Goal: Browse casually

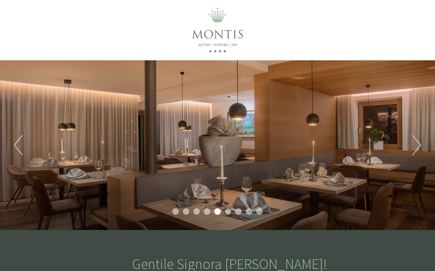
click at [418, 147] on button "Next" at bounding box center [416, 145] width 8 height 20
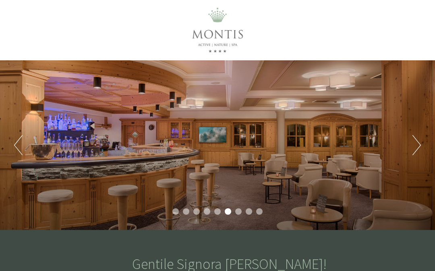
click at [416, 150] on button "Next" at bounding box center [416, 145] width 8 height 20
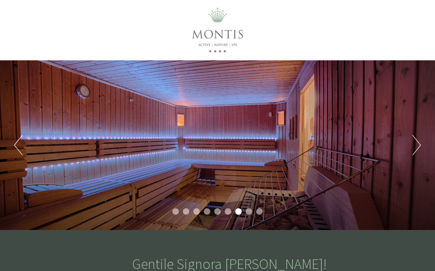
click at [416, 147] on button "Next" at bounding box center [416, 145] width 8 height 20
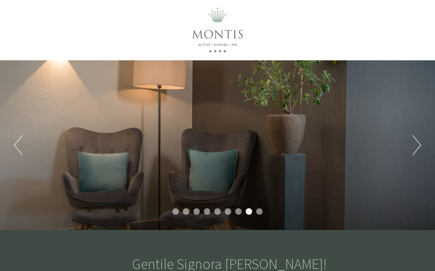
click at [418, 147] on button "Next" at bounding box center [416, 145] width 8 height 20
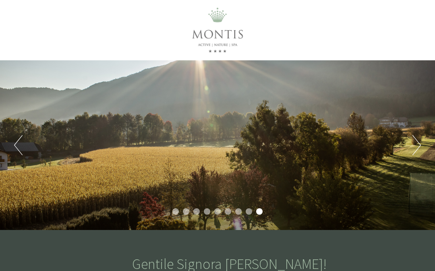
click at [418, 146] on button "Next" at bounding box center [416, 145] width 8 height 20
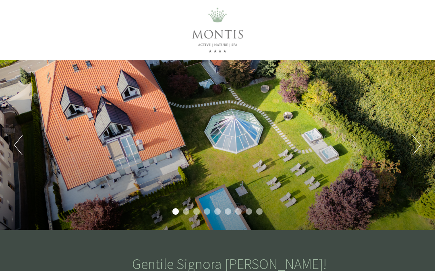
click at [417, 145] on button "Next" at bounding box center [416, 145] width 8 height 20
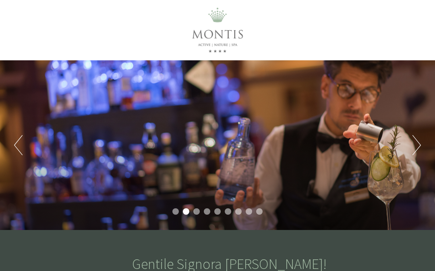
click at [416, 146] on button "Next" at bounding box center [416, 145] width 8 height 20
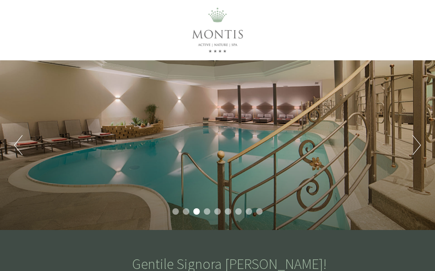
click at [418, 143] on button "Next" at bounding box center [416, 145] width 8 height 20
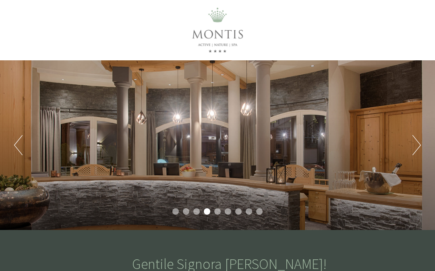
click at [417, 143] on button "Next" at bounding box center [416, 145] width 8 height 20
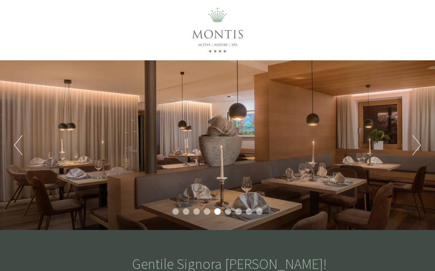
click at [417, 142] on button "Next" at bounding box center [416, 145] width 8 height 20
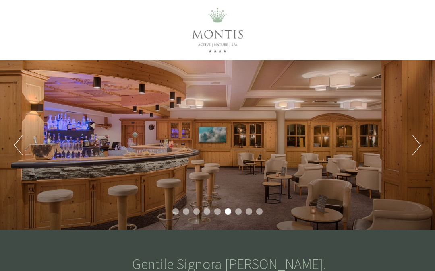
click at [418, 142] on button "Next" at bounding box center [416, 145] width 8 height 20
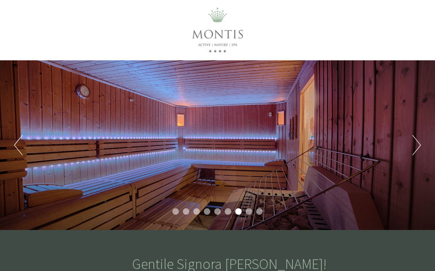
click at [418, 141] on button "Next" at bounding box center [416, 145] width 8 height 20
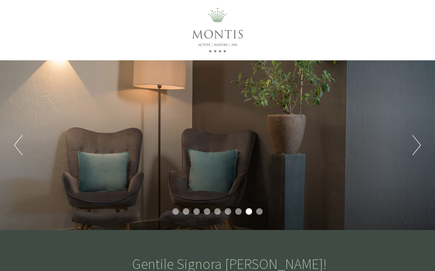
click at [419, 140] on button "Next" at bounding box center [416, 145] width 8 height 20
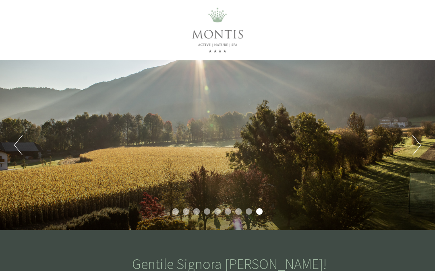
click at [418, 142] on button "Next" at bounding box center [416, 145] width 8 height 20
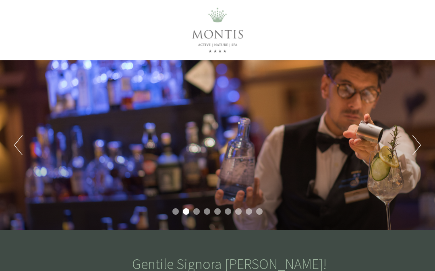
click at [411, 155] on div "Previous Next 1 2 3 4 5 6 7 8 9" at bounding box center [217, 145] width 435 height 170
click at [410, 145] on div "Previous Next 1 2 3 4 5 6 7 8 9" at bounding box center [217, 145] width 435 height 170
click at [410, 149] on div "Previous Next 1 2 3 4 5 6 7 8 9" at bounding box center [217, 145] width 435 height 170
click at [418, 147] on button "Next" at bounding box center [416, 145] width 8 height 20
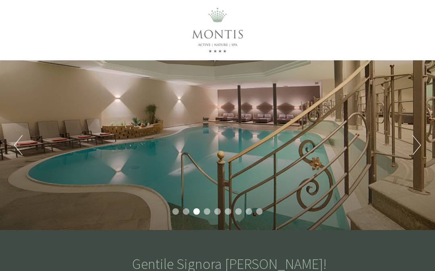
click at [415, 145] on button "Next" at bounding box center [416, 145] width 8 height 20
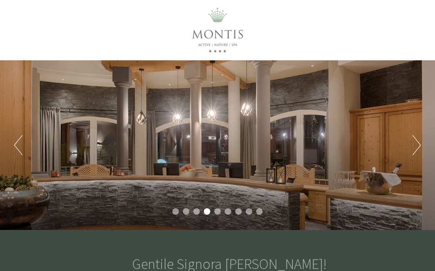
click at [416, 148] on button "Next" at bounding box center [416, 145] width 8 height 20
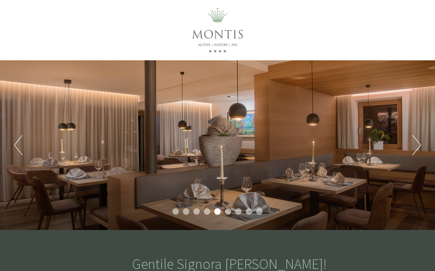
click at [413, 148] on button "Next" at bounding box center [416, 145] width 8 height 20
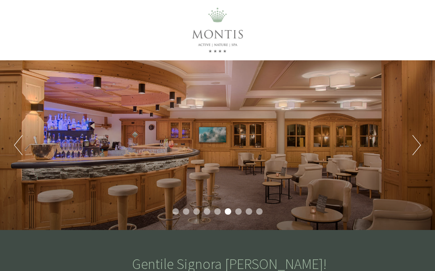
click at [413, 149] on button "Next" at bounding box center [416, 145] width 8 height 20
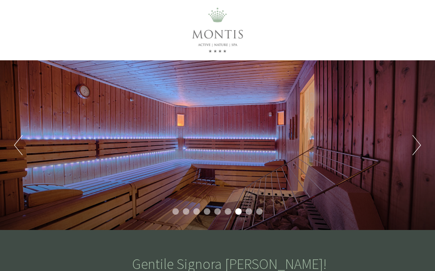
click at [413, 147] on button "Next" at bounding box center [416, 145] width 8 height 20
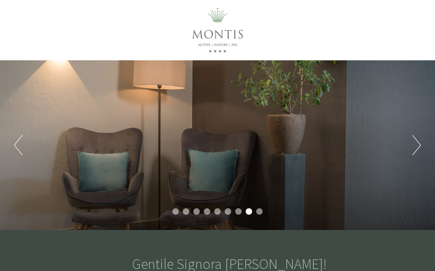
click at [413, 147] on button "Next" at bounding box center [416, 145] width 8 height 20
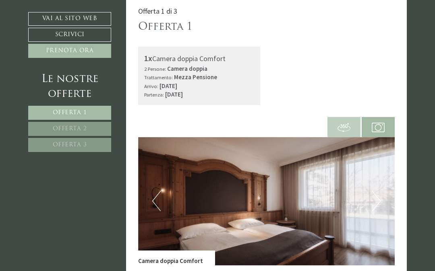
scroll to position [430, 0]
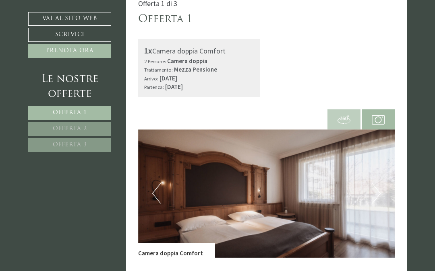
click at [389, 184] on img at bounding box center [266, 194] width 257 height 128
click at [386, 182] on img at bounding box center [266, 194] width 257 height 128
click at [387, 182] on img at bounding box center [266, 194] width 257 height 128
click at [267, 198] on img at bounding box center [266, 194] width 257 height 128
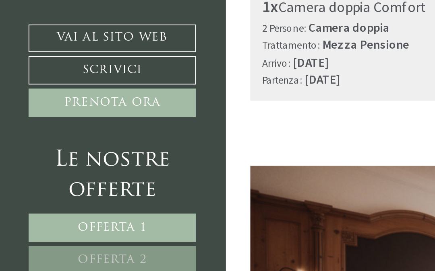
scroll to position [477, 0]
